Goal: Information Seeking & Learning: Find contact information

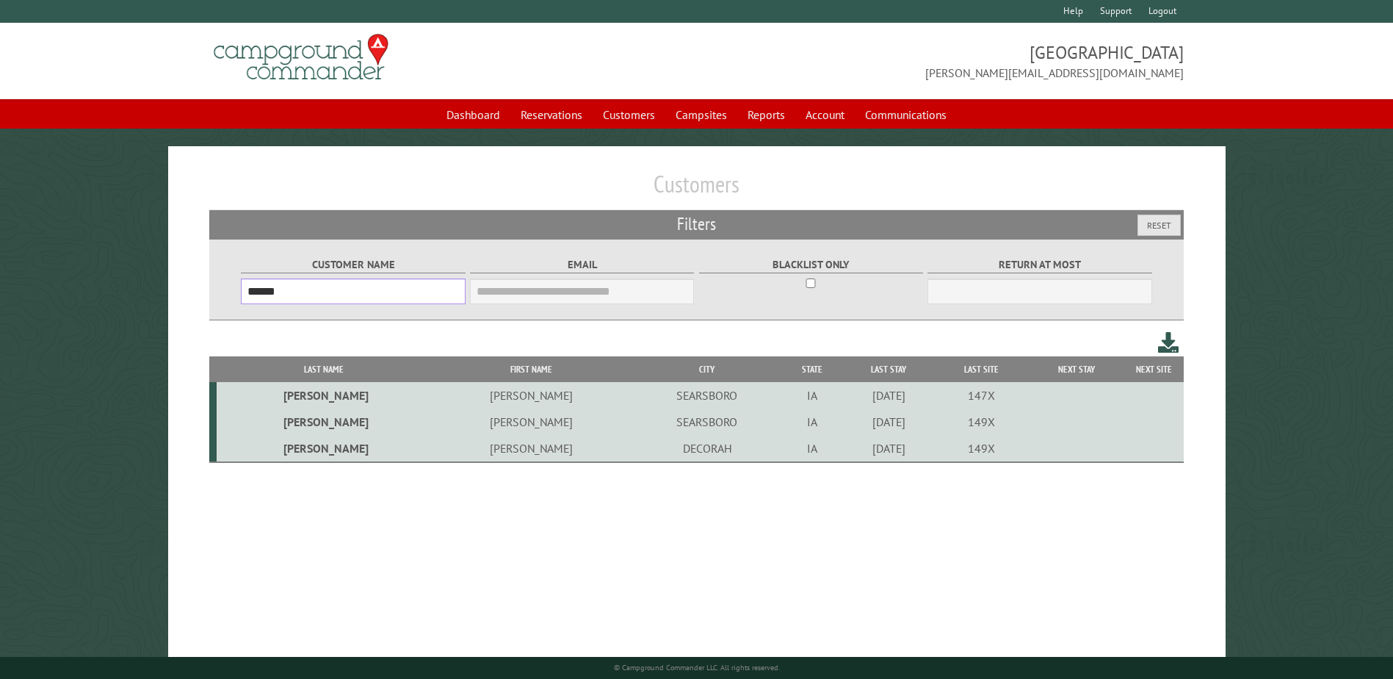
click at [425, 283] on input "******" at bounding box center [353, 291] width 224 height 26
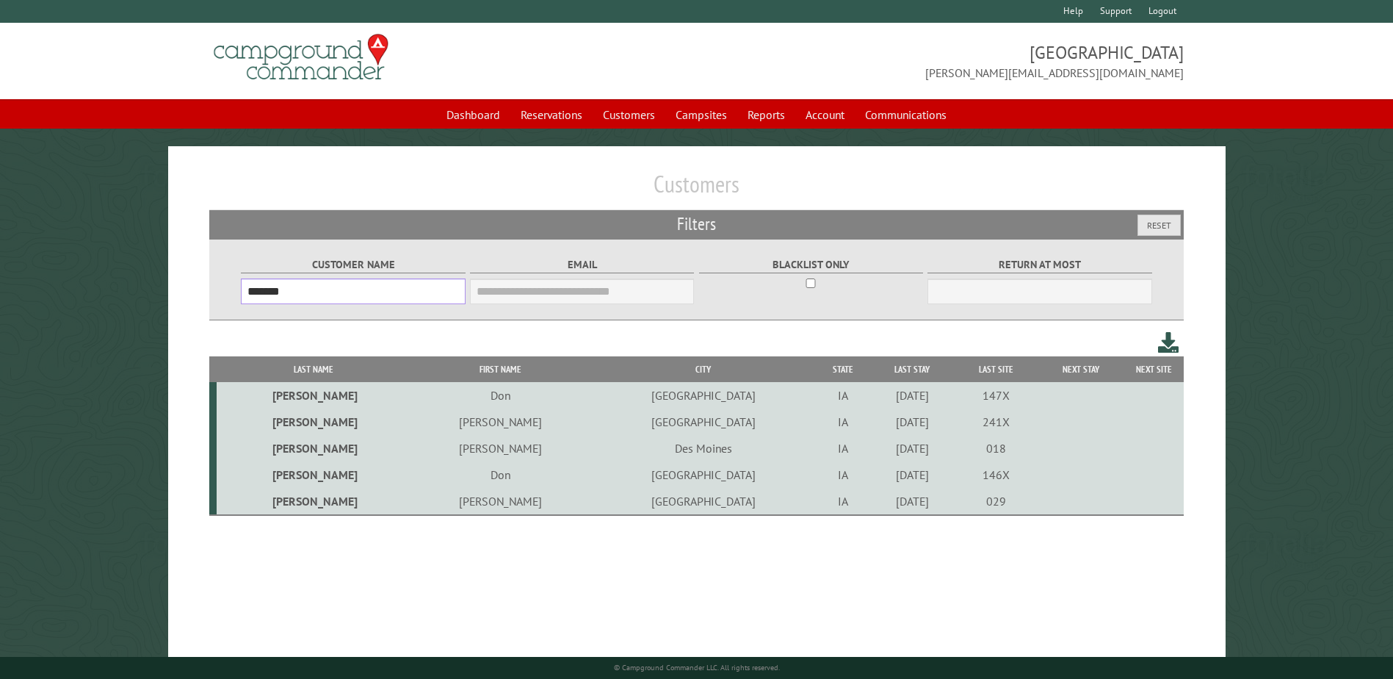
type input "*******"
click at [446, 395] on td "Don" at bounding box center [500, 395] width 181 height 26
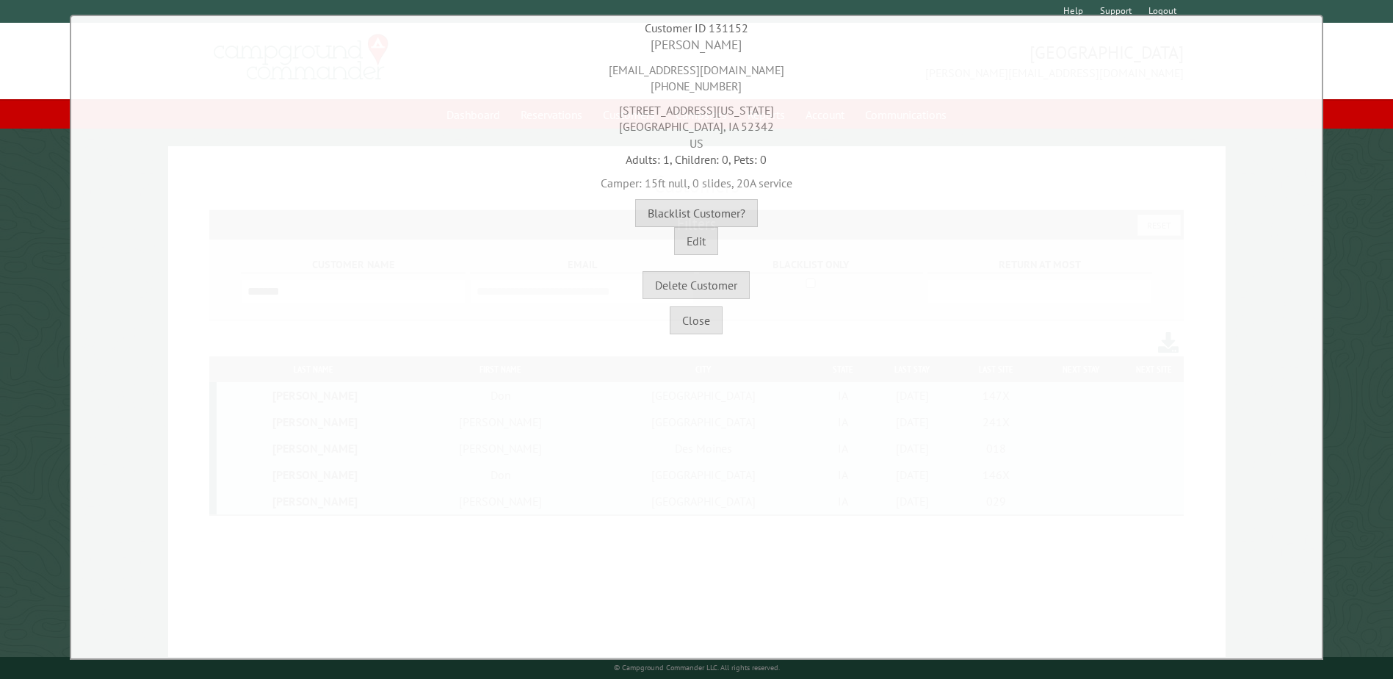
click at [718, 70] on div "[EMAIL_ADDRESS][DOMAIN_NAME] [PHONE_NUMBER]" at bounding box center [697, 74] width 1244 height 40
copy div "[EMAIL_ADDRESS][DOMAIN_NAME]"
click at [663, 76] on div "[EMAIL_ADDRESS][DOMAIN_NAME] [PHONE_NUMBER]" at bounding box center [697, 74] width 1244 height 40
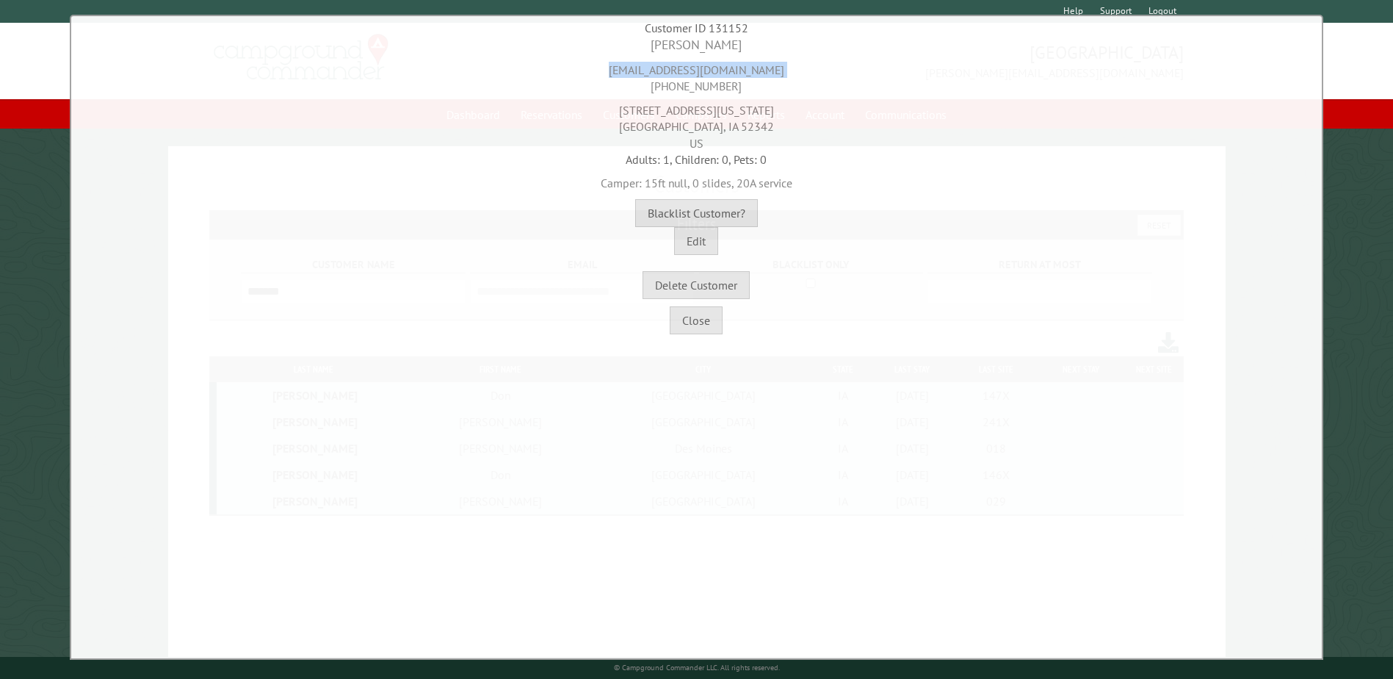
click at [665, 78] on div "[EMAIL_ADDRESS][DOMAIN_NAME] [PHONE_NUMBER]" at bounding box center [697, 74] width 1244 height 40
click at [666, 82] on div "[EMAIL_ADDRESS][DOMAIN_NAME] [PHONE_NUMBER]" at bounding box center [697, 74] width 1244 height 40
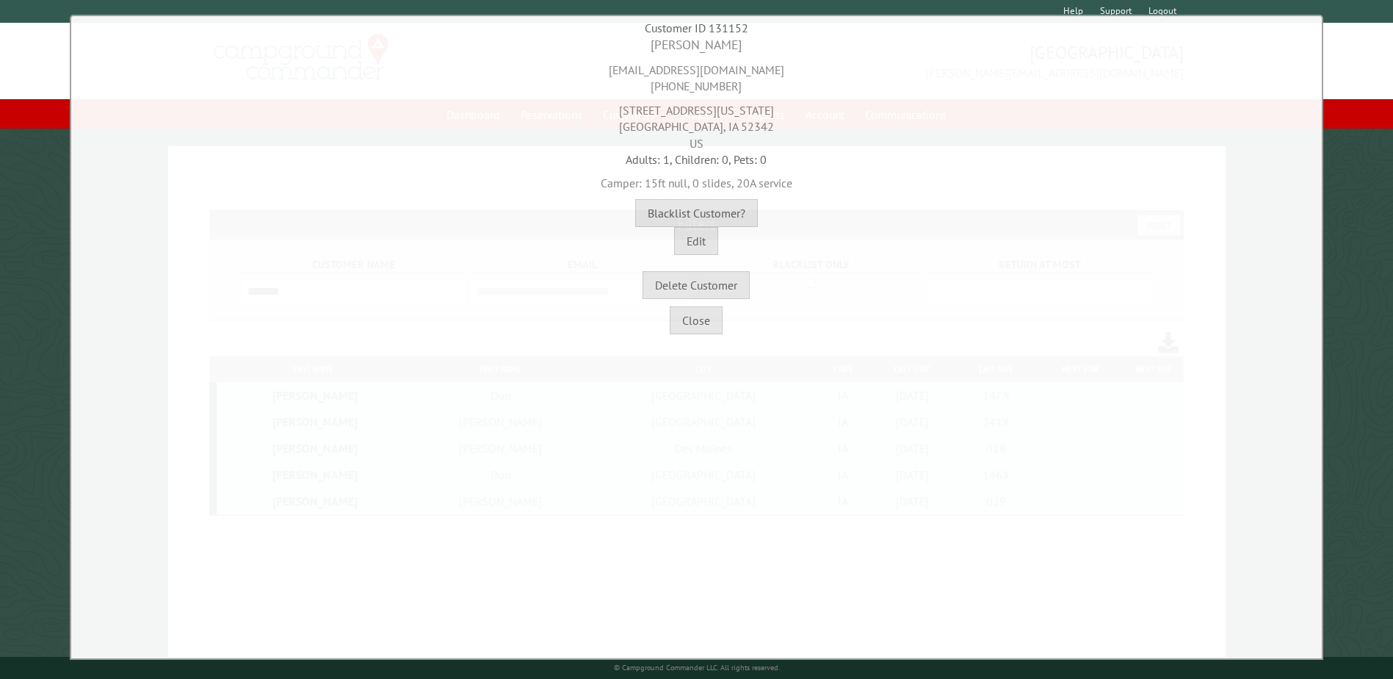
copy div "[PHONE_NUMBER]"
click at [666, 107] on div "[STREET_ADDRESS][US_STATE]" at bounding box center [697, 123] width 1244 height 57
copy div "[STREET_ADDRESS][US_STATE]"
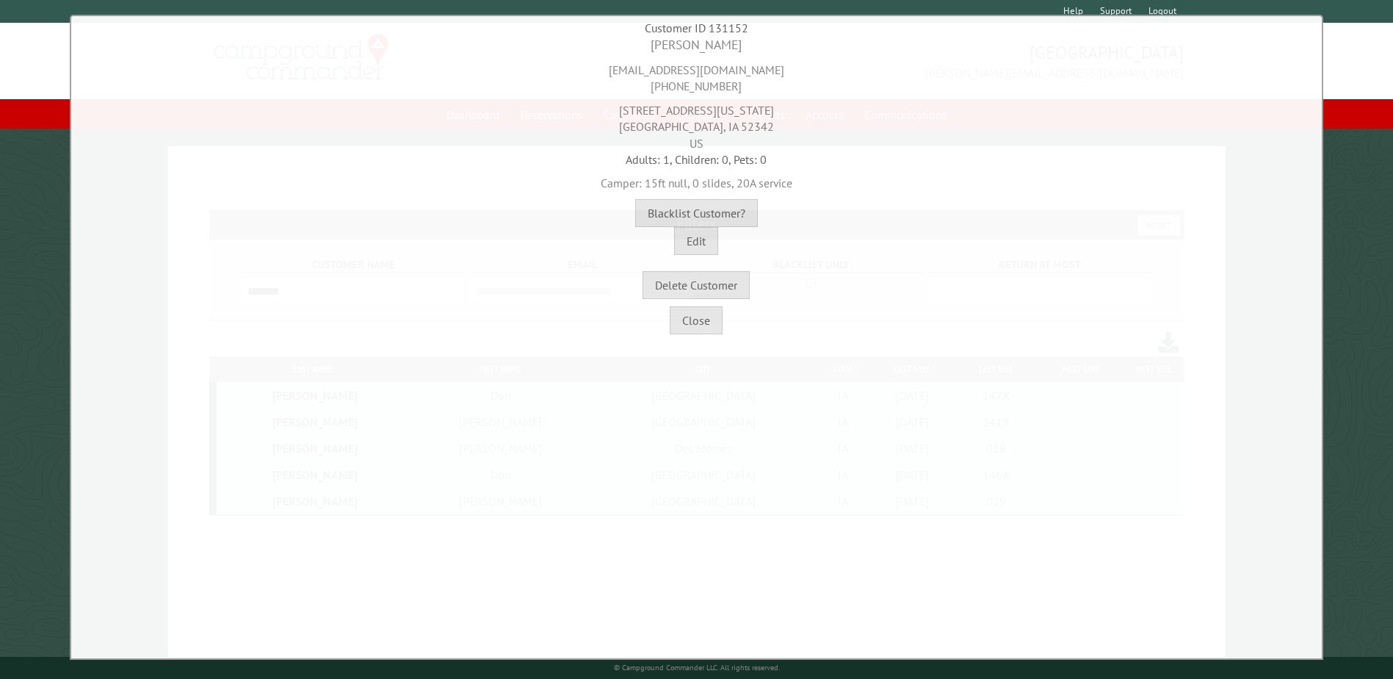
click at [709, 126] on div "[STREET_ADDRESS][US_STATE]" at bounding box center [697, 123] width 1244 height 57
click at [718, 126] on div "[STREET_ADDRESS][US_STATE]" at bounding box center [697, 123] width 1244 height 57
copy div "52342"
